Goal: Information Seeking & Learning: Understand process/instructions

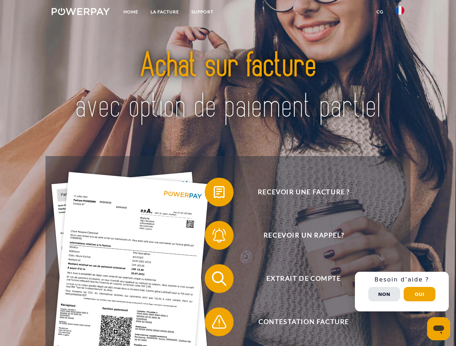
click at [80, 13] on img at bounding box center [81, 11] width 58 height 7
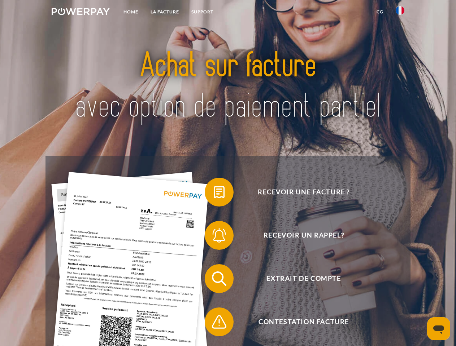
click at [400, 13] on img at bounding box center [399, 10] width 9 height 9
click at [379, 12] on link "CG" at bounding box center [379, 11] width 19 height 13
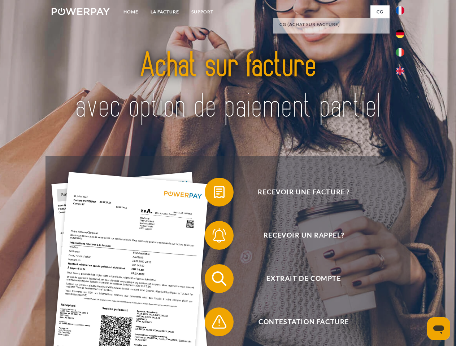
click at [214, 194] on span at bounding box center [208, 192] width 36 height 36
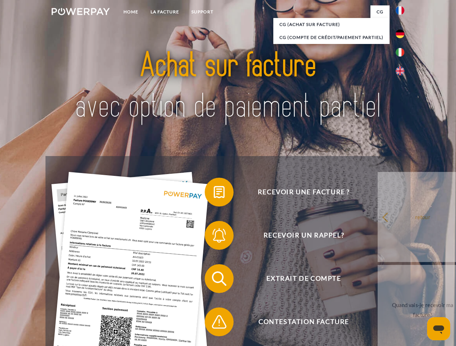
click at [214, 237] on span at bounding box center [208, 235] width 36 height 36
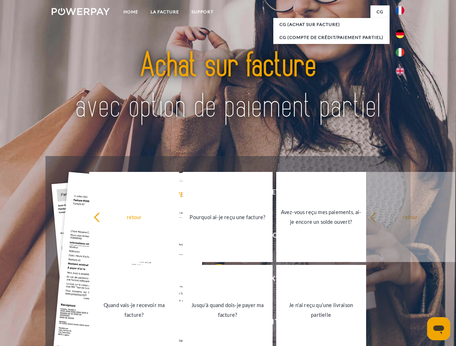
click at [214, 280] on link "Jusqu'à quand dois-je payer ma facture?" at bounding box center [228, 310] width 90 height 90
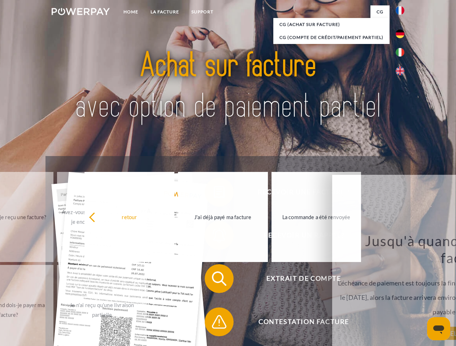
click at [214, 324] on div "Recevoir une facture ? Recevoir un rappel? Extrait de compte retour" at bounding box center [227, 300] width 364 height 289
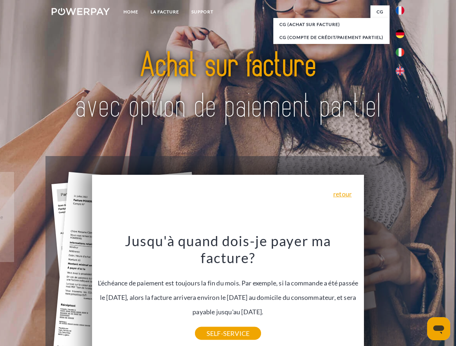
click at [401, 292] on div "Recevoir une facture ? Recevoir un rappel? Extrait de compte retour" at bounding box center [227, 300] width 364 height 289
click at [384, 293] on span "Extrait de compte" at bounding box center [303, 278] width 177 height 29
click at [419, 294] on header "Home LA FACTURE Support" at bounding box center [228, 249] width 456 height 498
